Goal: Task Accomplishment & Management: Manage account settings

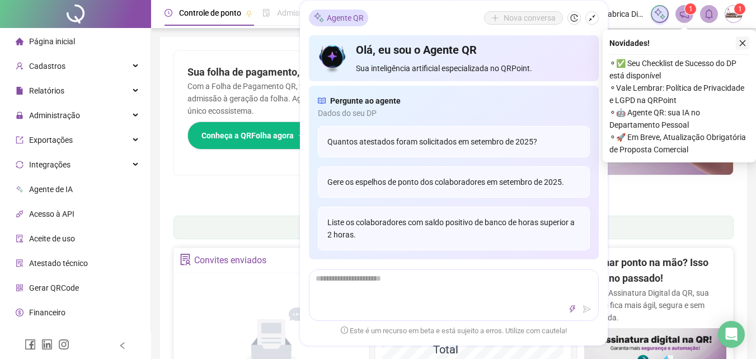
click at [744, 43] on icon "close" at bounding box center [743, 43] width 8 height 8
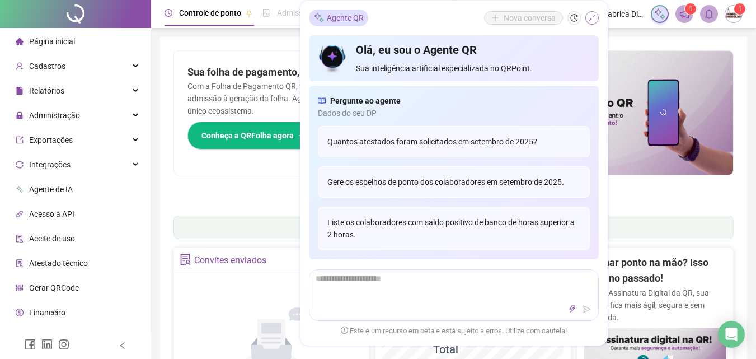
click at [593, 21] on icon "shrink" at bounding box center [592, 18] width 8 height 8
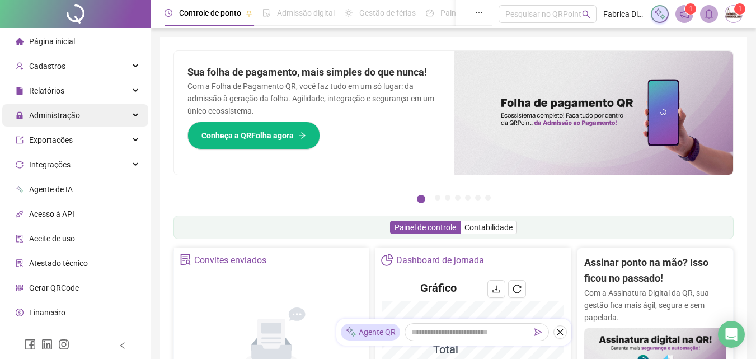
click at [65, 112] on span "Administração" at bounding box center [54, 115] width 51 height 9
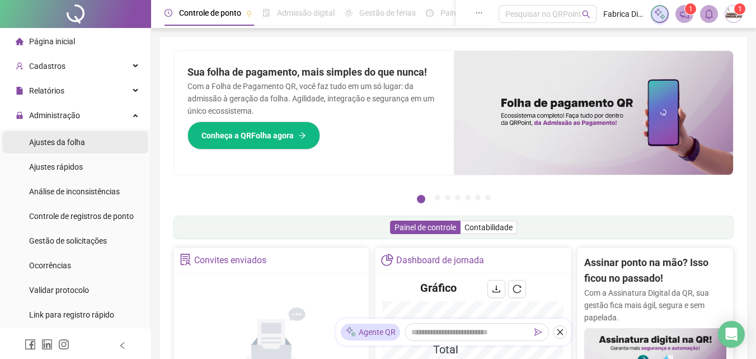
click at [76, 141] on span "Ajustes da folha" at bounding box center [57, 142] width 56 height 9
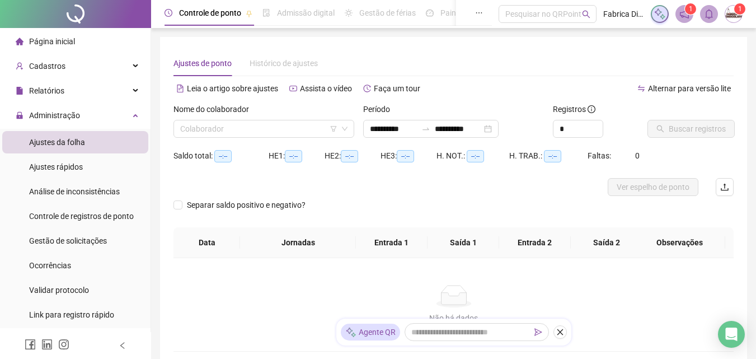
type input "**********"
click at [261, 124] on input "search" at bounding box center [258, 128] width 157 height 17
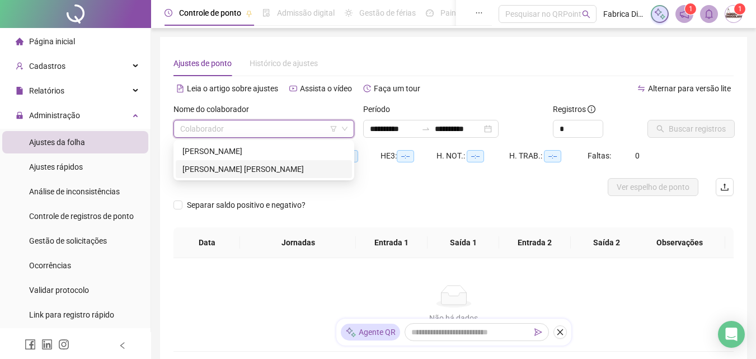
click at [240, 165] on div "[PERSON_NAME] [PERSON_NAME]" at bounding box center [263, 169] width 163 height 12
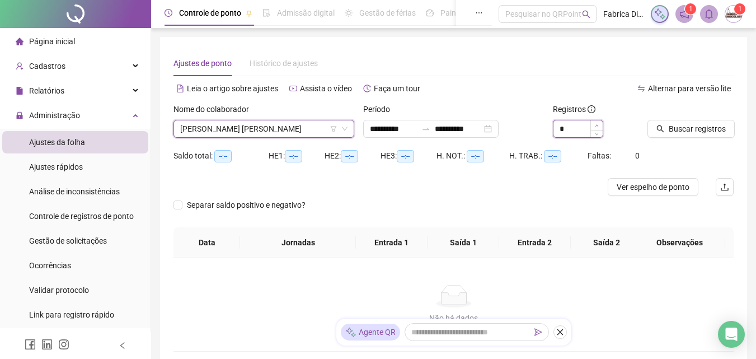
click at [601, 126] on span "Increase Value" at bounding box center [596, 125] width 12 height 10
type input "*"
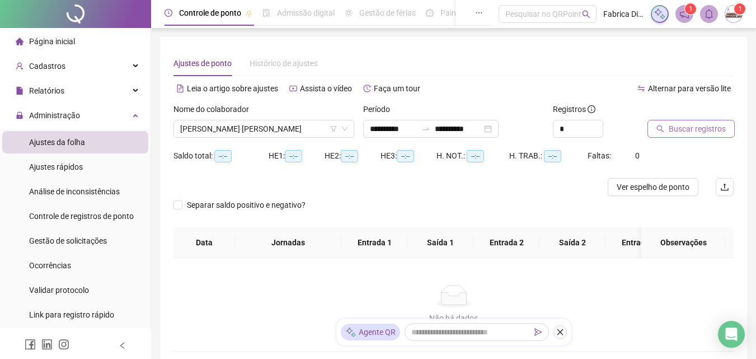
click at [678, 129] on span "Buscar registros" at bounding box center [697, 129] width 57 height 12
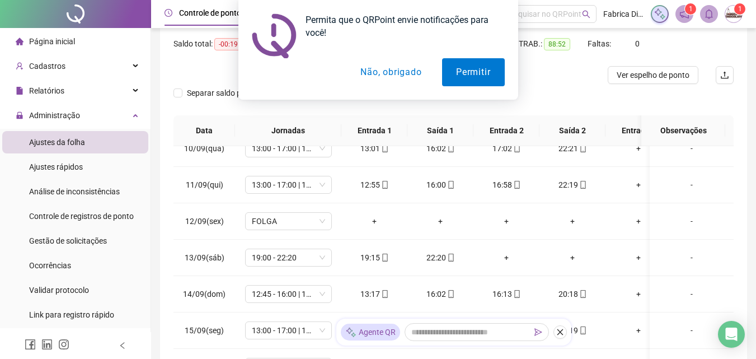
scroll to position [351, 0]
click at [374, 69] on button "Não, obrigado" at bounding box center [390, 72] width 89 height 28
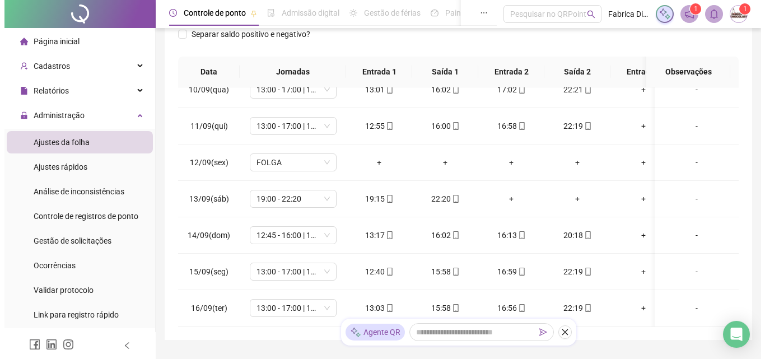
scroll to position [115, 0]
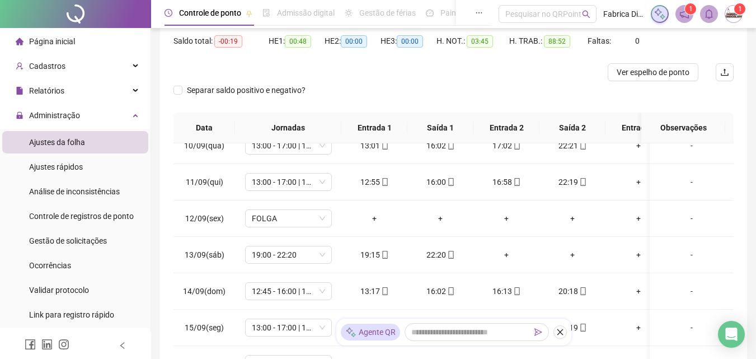
click at [737, 16] on img at bounding box center [733, 14] width 17 height 17
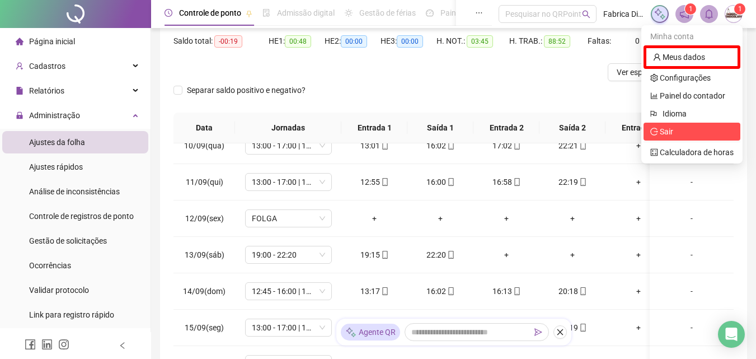
click at [681, 134] on span "Sair" at bounding box center [691, 131] width 83 height 12
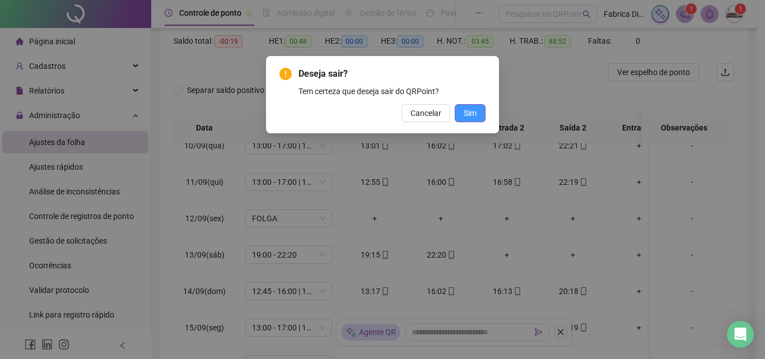
click at [470, 112] on span "Sim" at bounding box center [469, 113] width 13 height 12
